Goal: Use online tool/utility: Utilize a website feature to perform a specific function

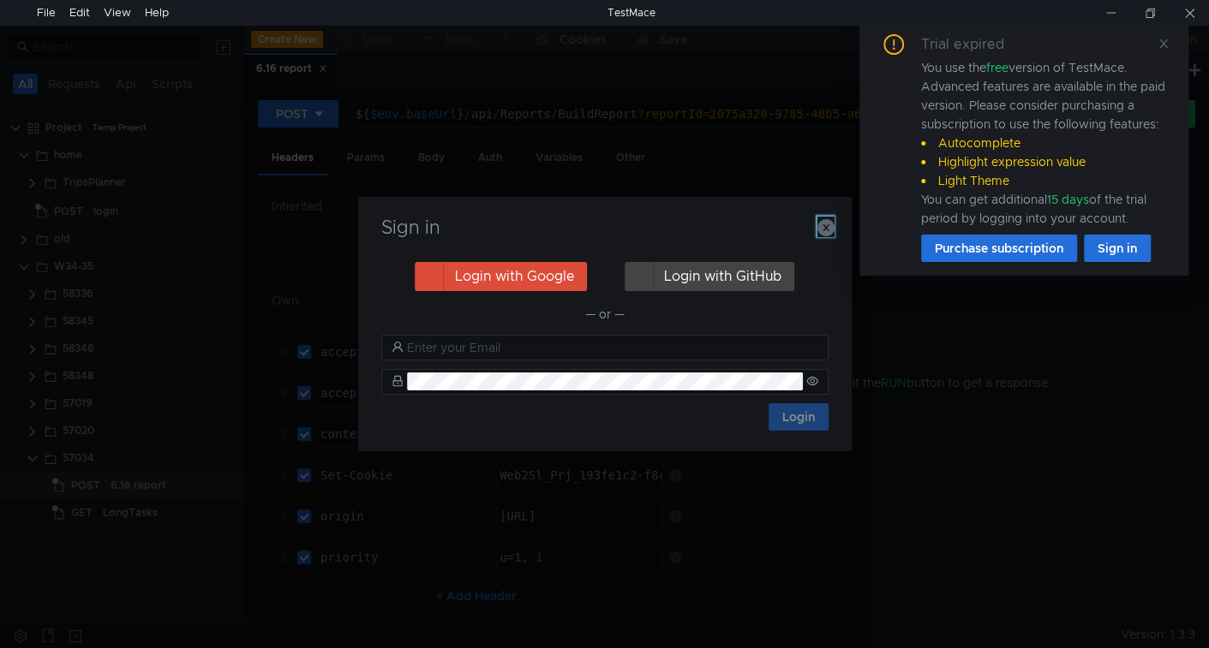
click at [826, 229] on icon "button" at bounding box center [825, 227] width 17 height 17
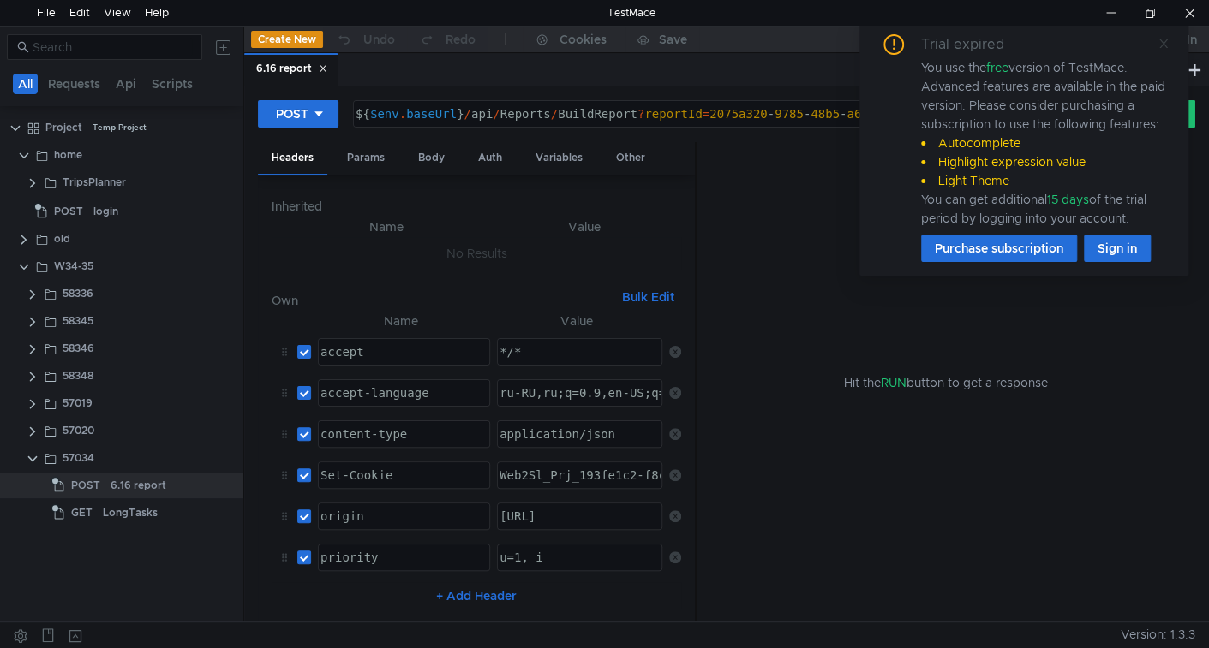
click at [1162, 45] on icon at bounding box center [1163, 44] width 12 height 12
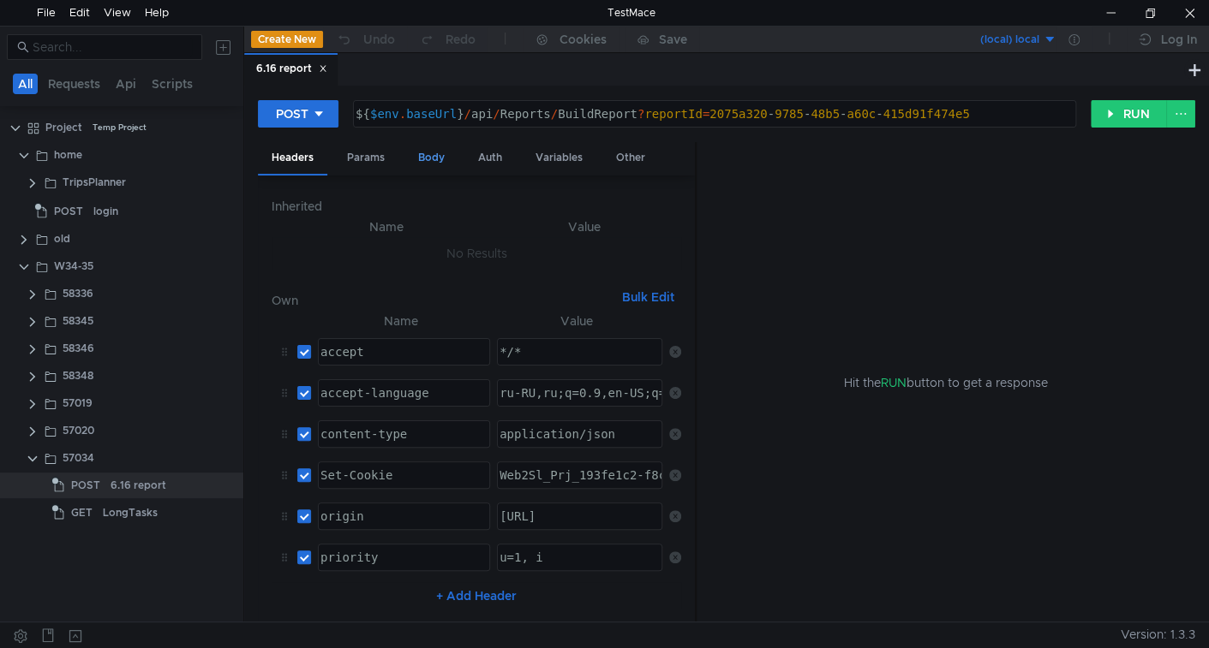
click at [433, 158] on div "Body" at bounding box center [431, 158] width 54 height 32
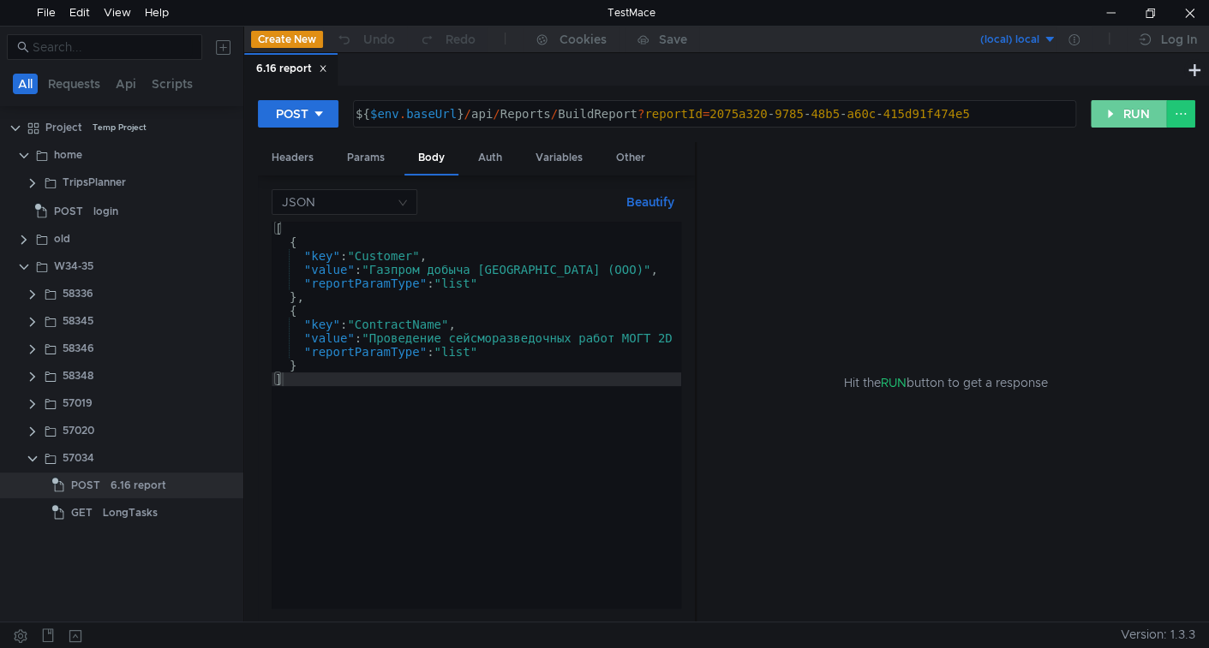
click at [1138, 116] on button "RUN" at bounding box center [1128, 113] width 76 height 27
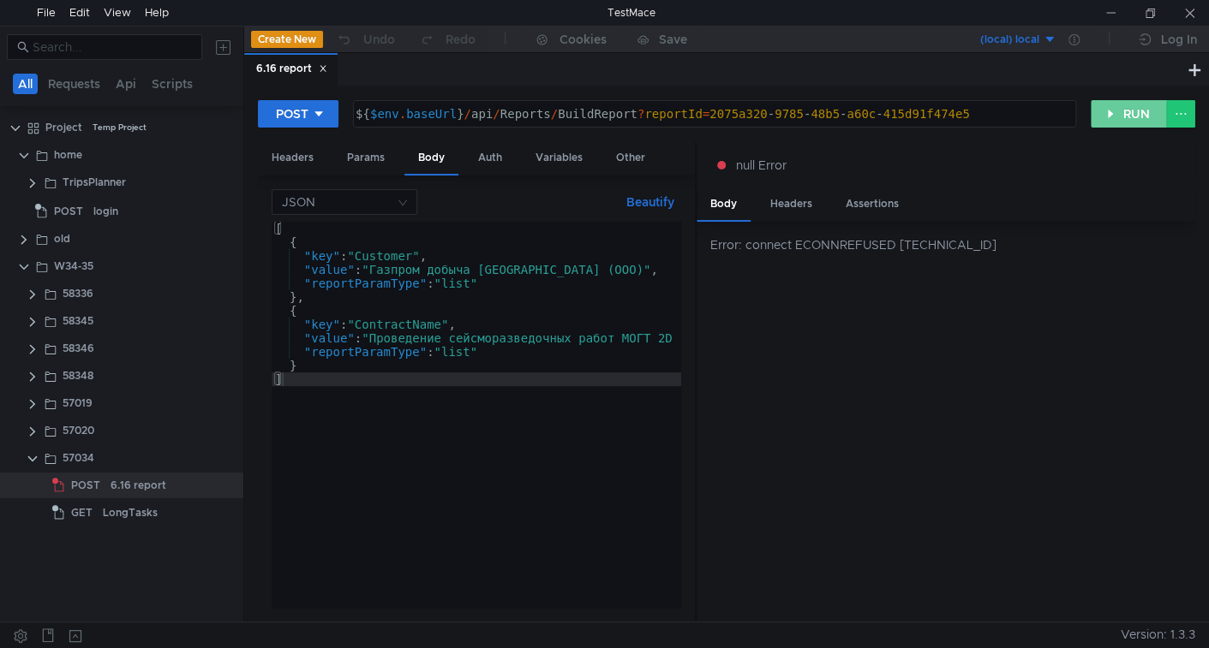
click at [1109, 106] on button "RUN" at bounding box center [1128, 113] width 76 height 27
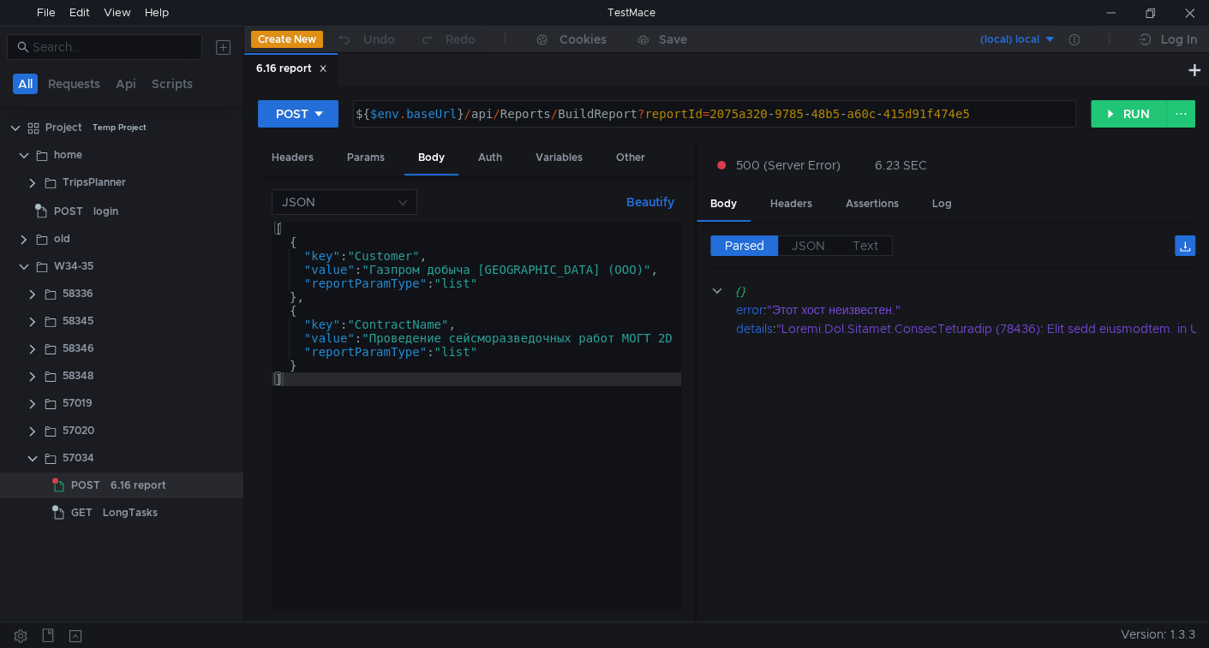
drag, startPoint x: 1026, startPoint y: 447, endPoint x: 1054, endPoint y: 227, distance: 221.9
click at [1026, 446] on cdk-virtual-scroll-viewport "{} error : "Этот хост неизвестен." details :" at bounding box center [952, 445] width 485 height 327
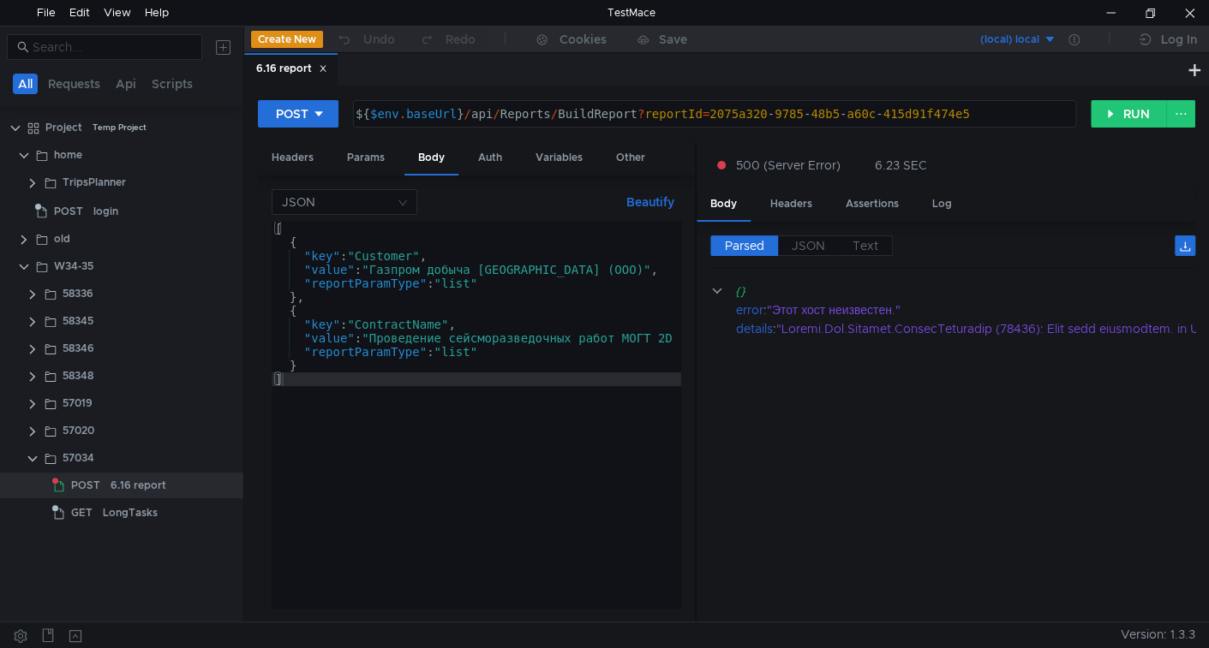
click at [1120, 97] on div "POST ${ $env . baseUrl } / api / Reports / BuildReport ? reportId = 2075a320 - …" at bounding box center [726, 354] width 964 height 536
click at [1122, 110] on button "RUN" at bounding box center [1128, 113] width 76 height 27
drag, startPoint x: 1132, startPoint y: 119, endPoint x: 1081, endPoint y: 225, distance: 117.6
click at [1131, 119] on button "RUN" at bounding box center [1128, 113] width 76 height 27
